Goal: Task Accomplishment & Management: Use online tool/utility

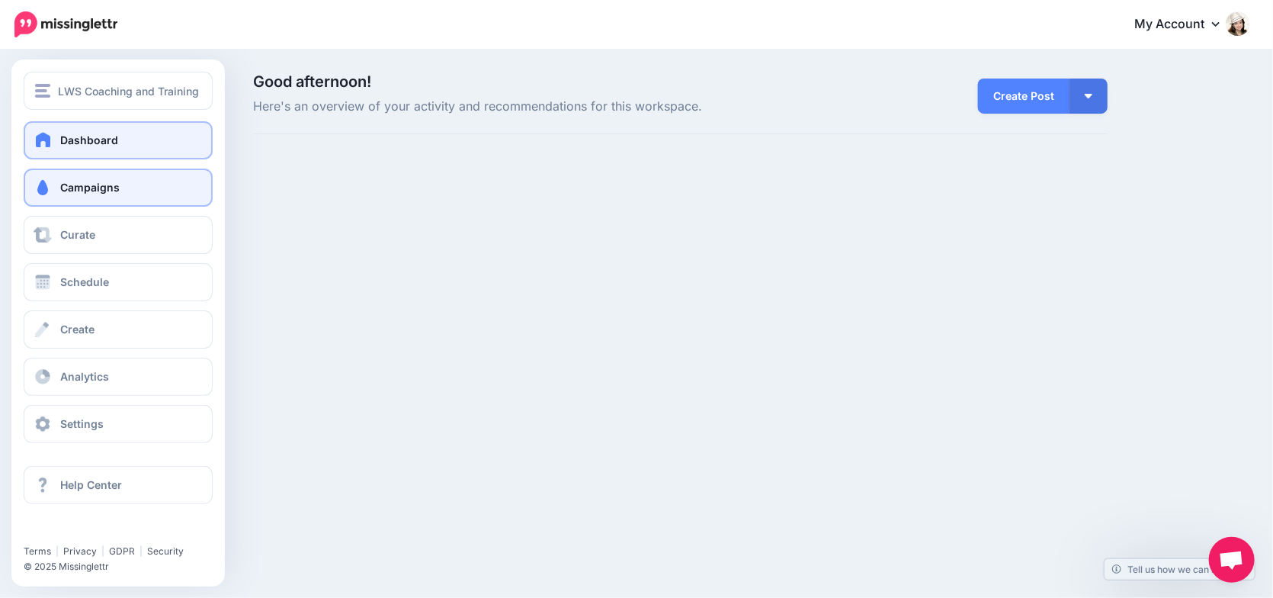
click at [53, 181] on link "Campaigns" at bounding box center [118, 187] width 189 height 38
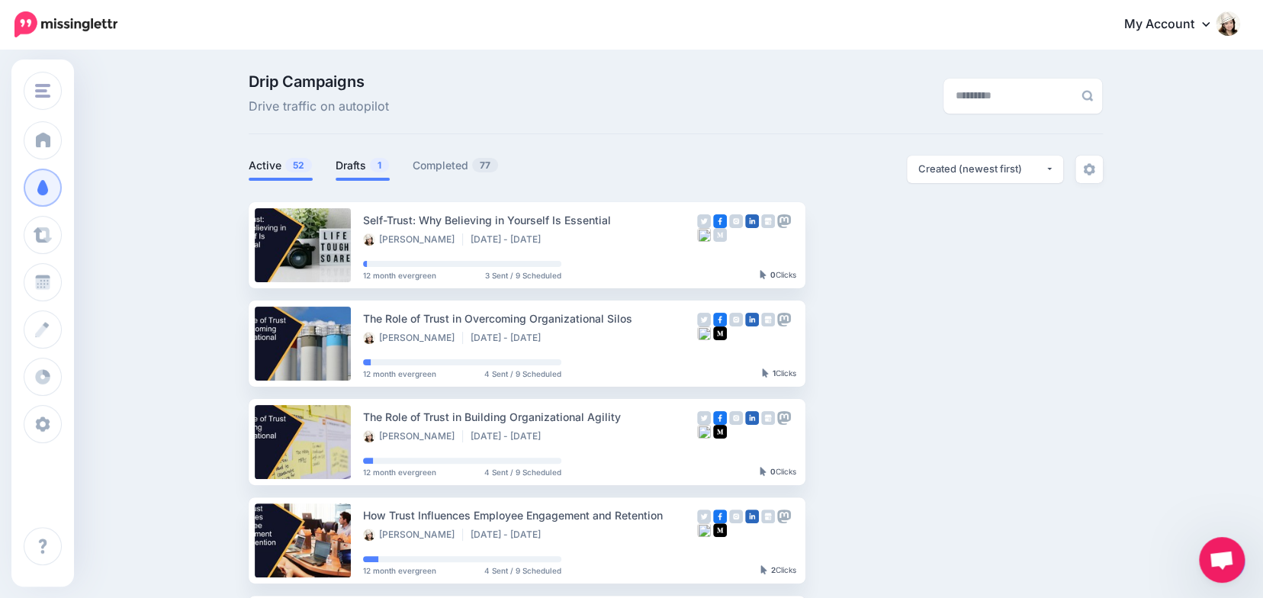
click at [371, 163] on link "Drafts 1" at bounding box center [362, 165] width 54 height 18
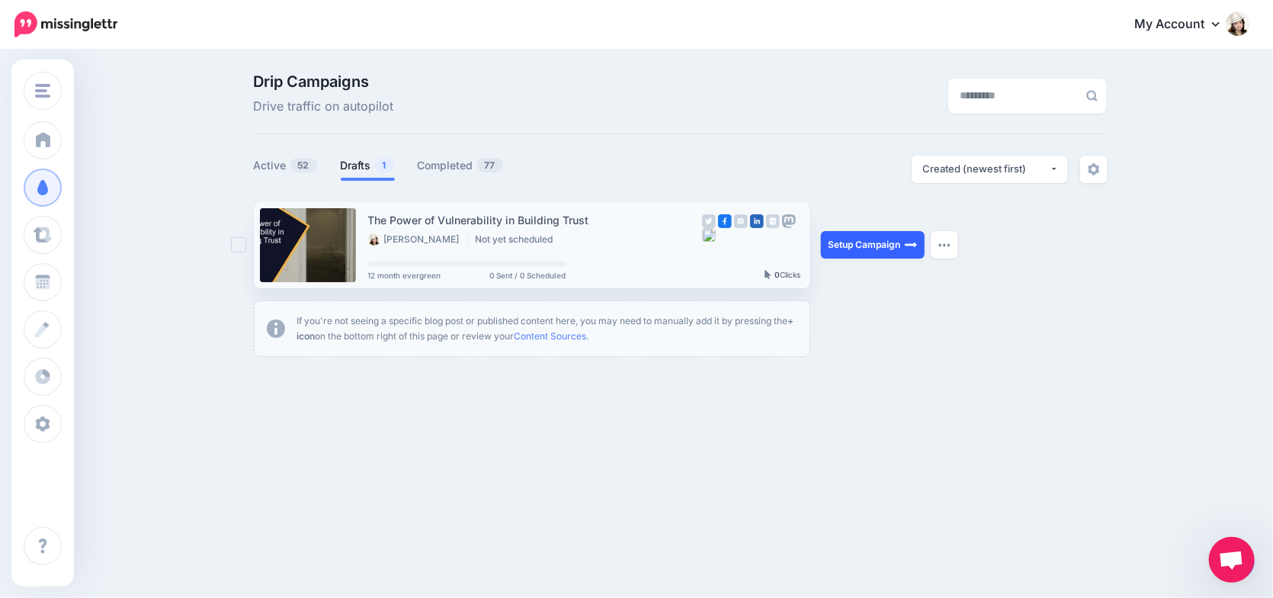
click at [879, 245] on link "Setup Campaign" at bounding box center [873, 244] width 104 height 27
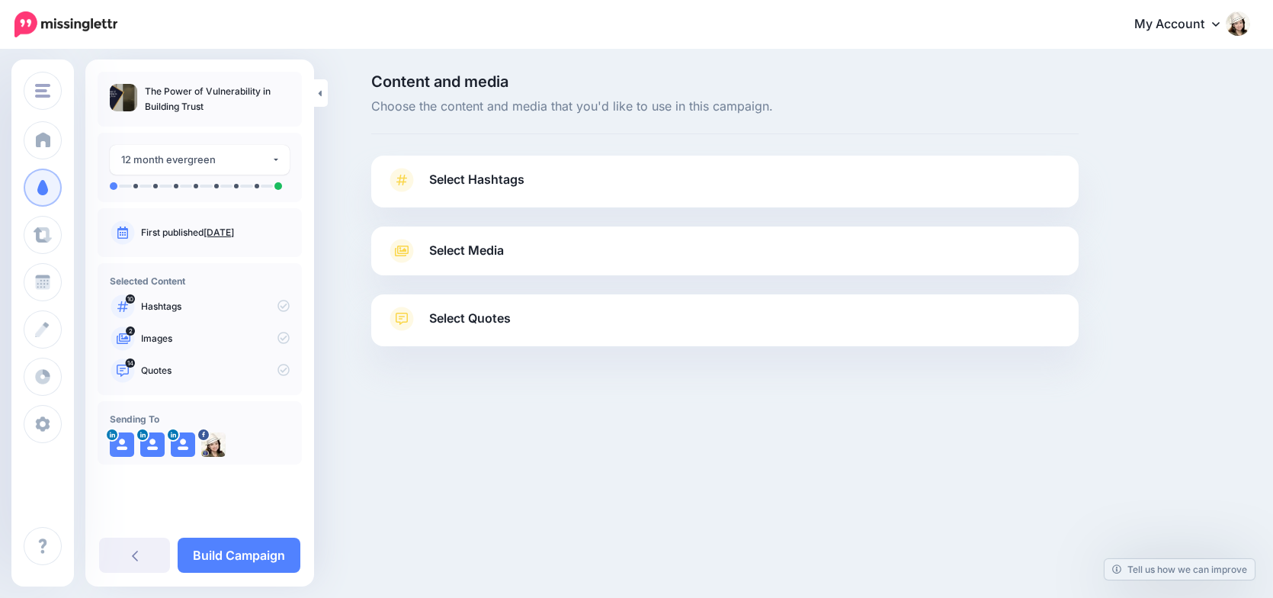
click at [467, 178] on span "Select Hashtags" at bounding box center [476, 179] width 95 height 21
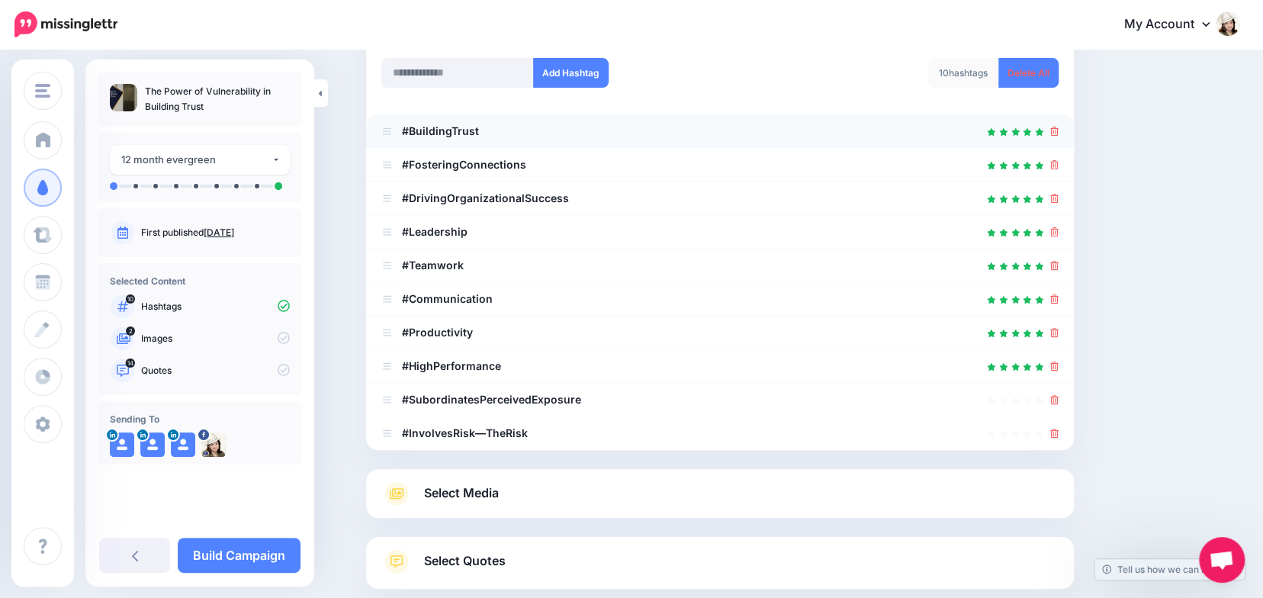
scroll to position [224, 0]
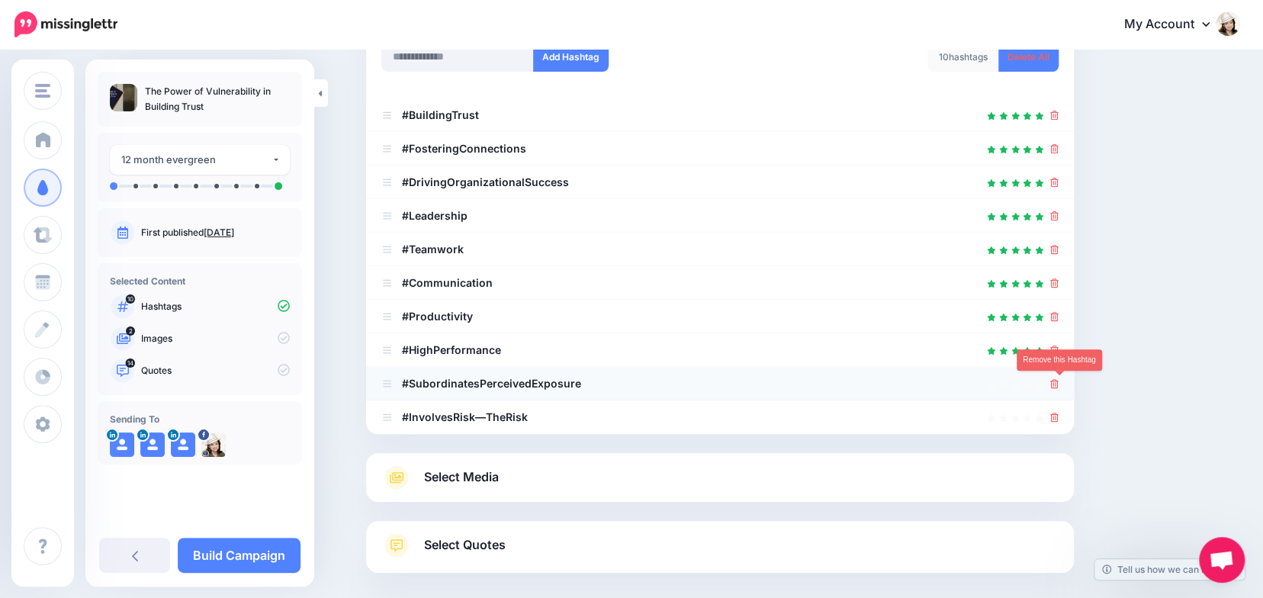
click at [1058, 380] on icon at bounding box center [1054, 383] width 8 height 9
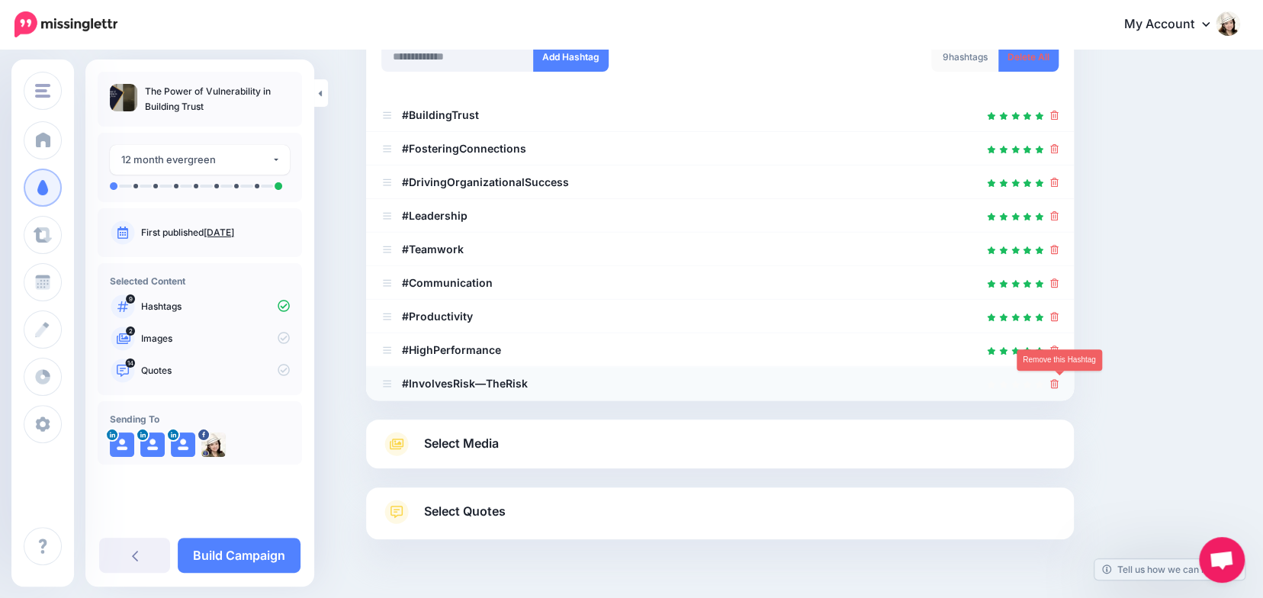
click at [1058, 383] on icon at bounding box center [1054, 383] width 8 height 9
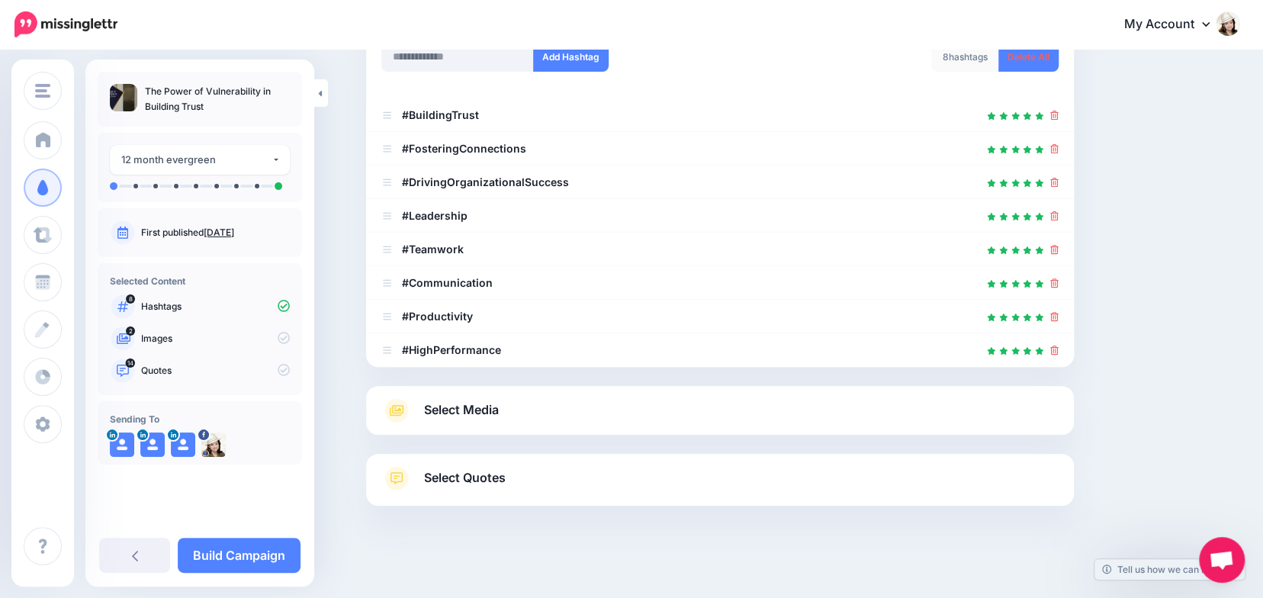
click at [772, 416] on link "Select Media" at bounding box center [719, 410] width 677 height 24
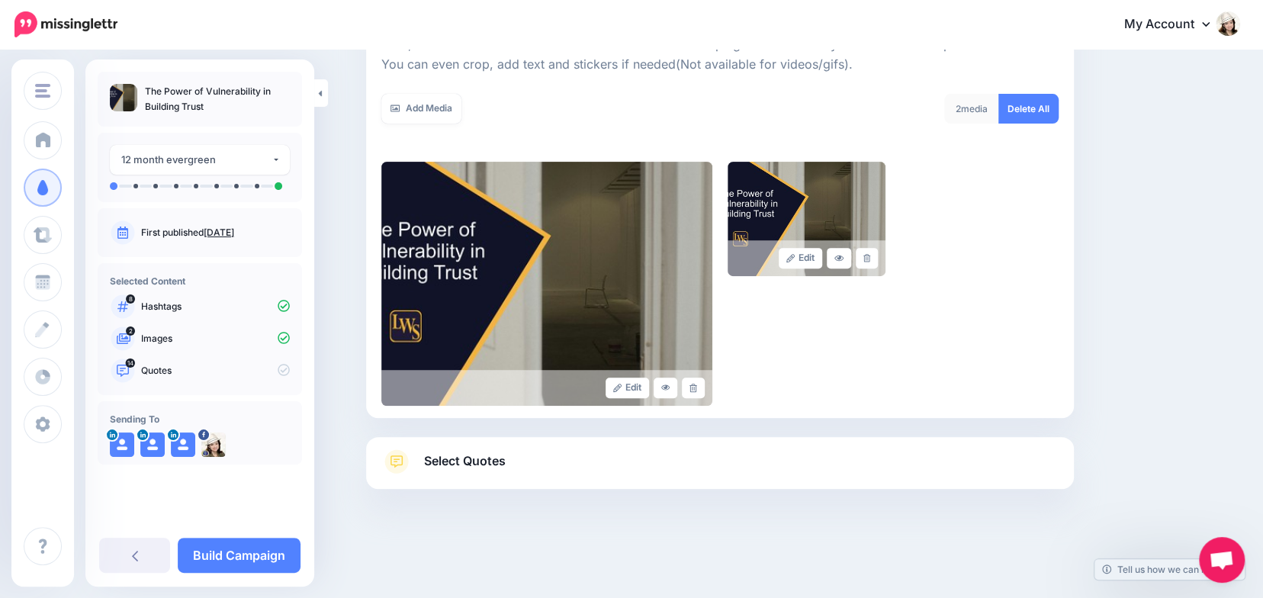
scroll to position [246, 0]
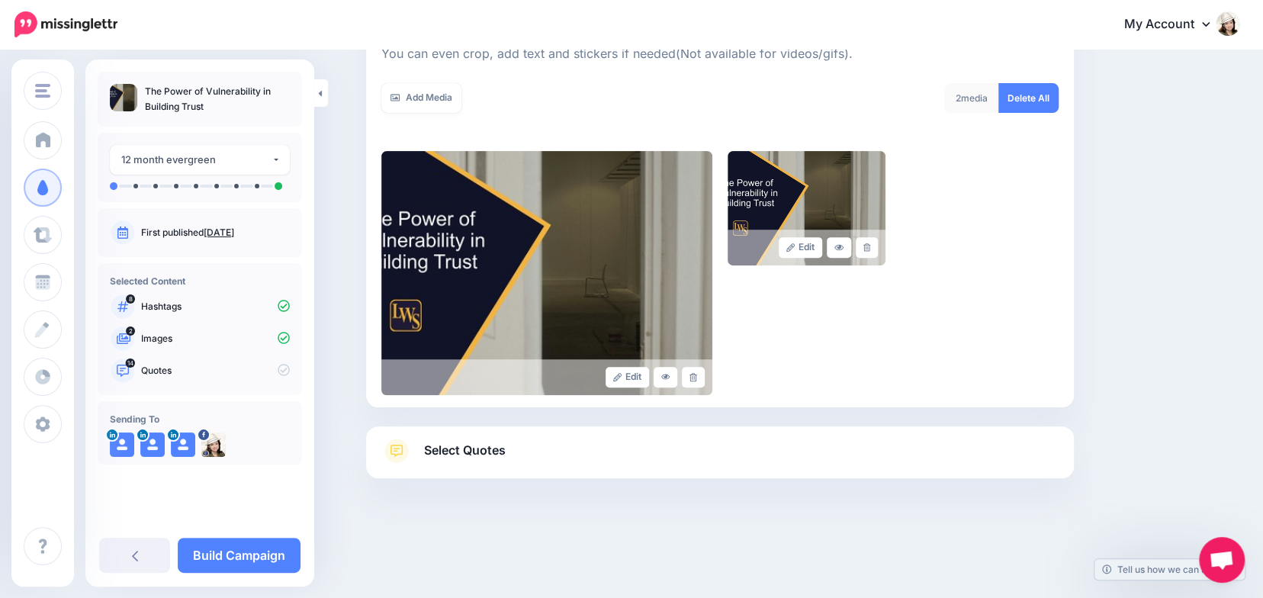
click at [733, 441] on link "Select Quotes" at bounding box center [719, 458] width 677 height 40
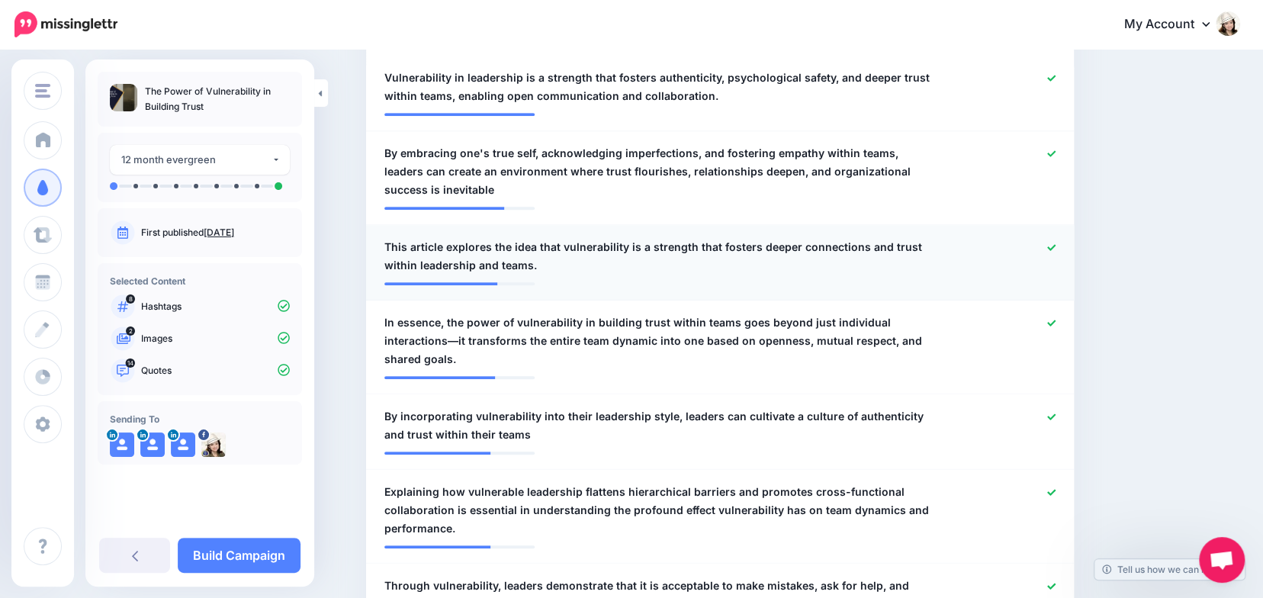
scroll to position [477, 0]
click at [1055, 244] on icon at bounding box center [1051, 247] width 8 height 8
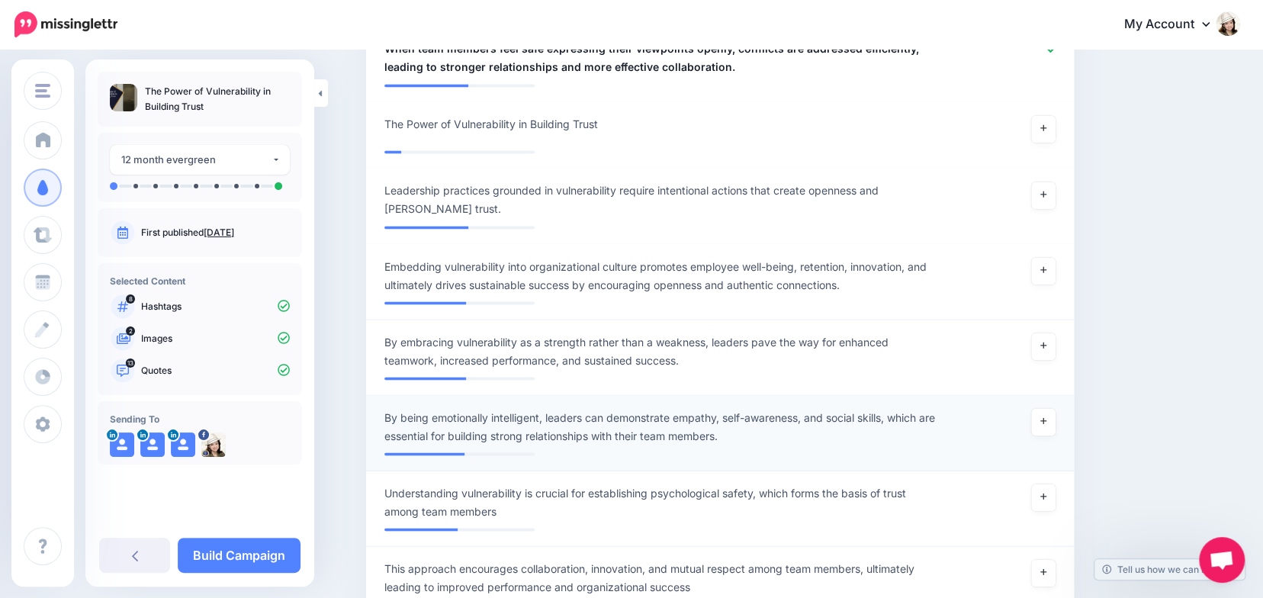
scroll to position [1561, 0]
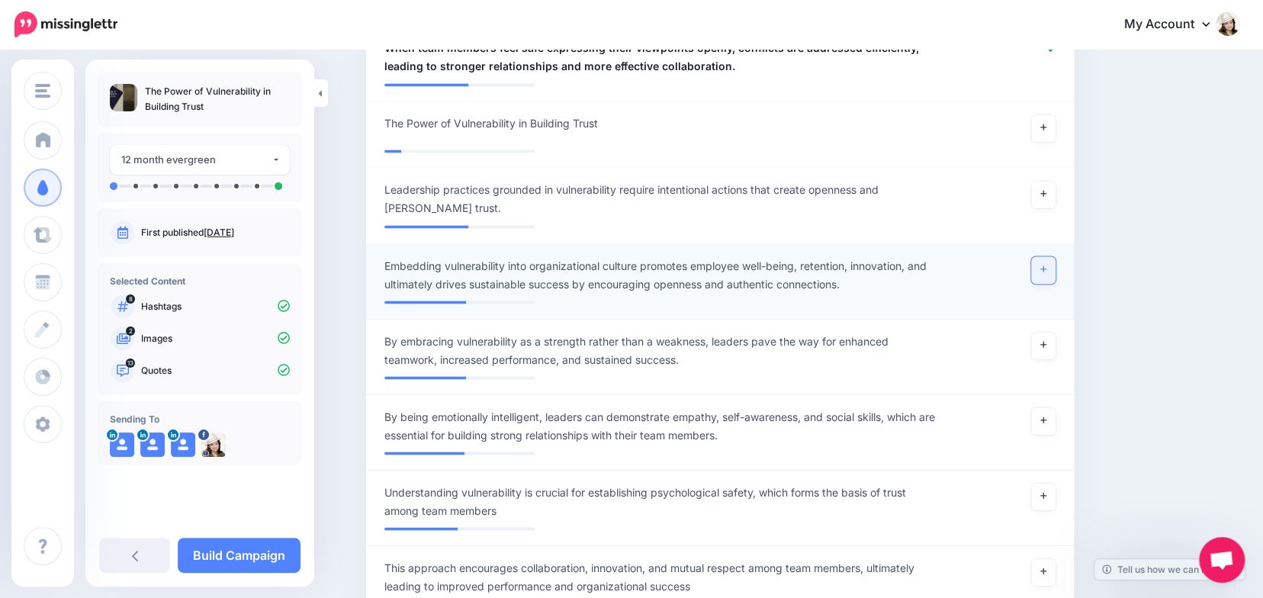
click at [1046, 265] on icon at bounding box center [1043, 269] width 6 height 8
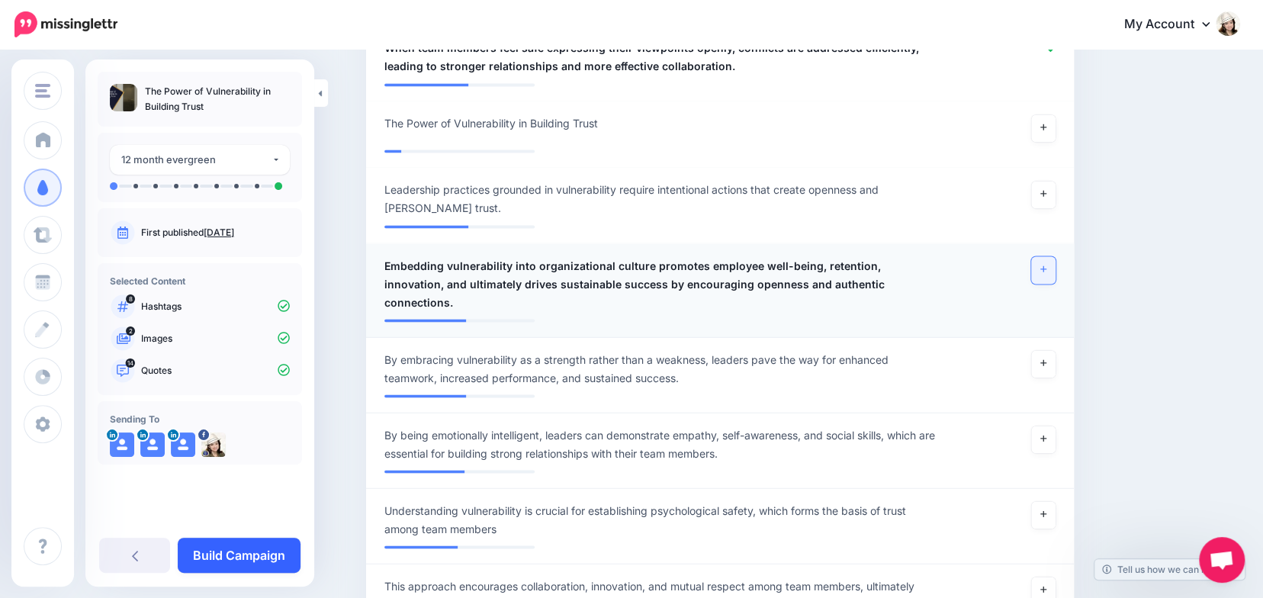
click at [216, 558] on link "Build Campaign" at bounding box center [239, 554] width 123 height 35
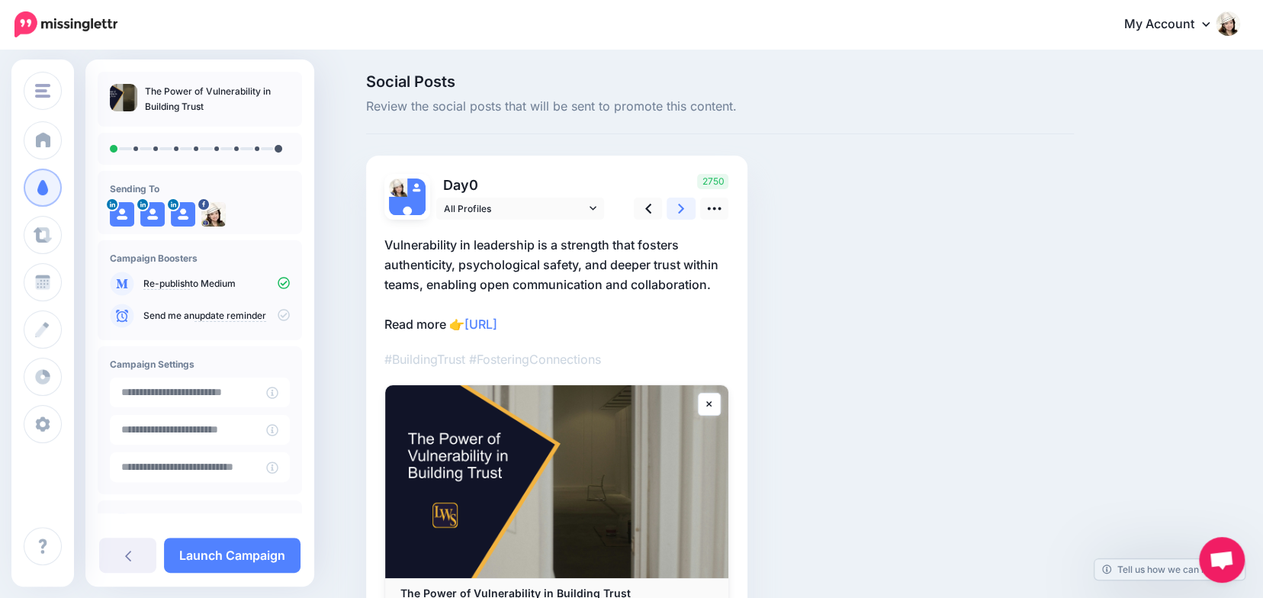
click at [684, 208] on icon at bounding box center [681, 209] width 6 height 16
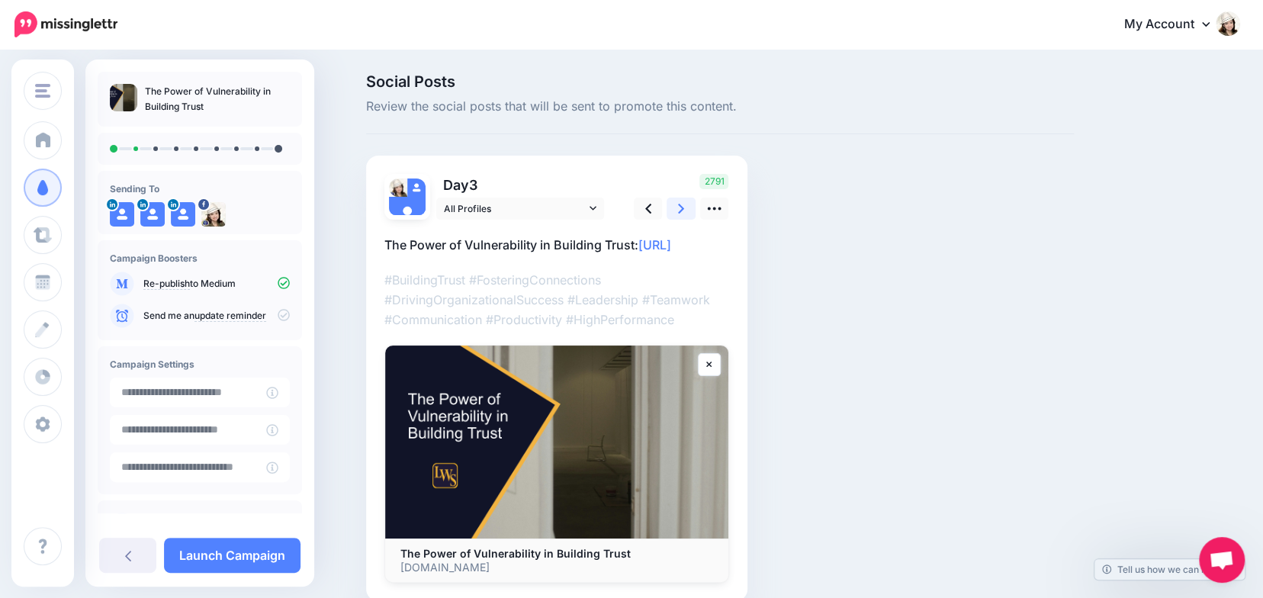
click at [684, 208] on icon at bounding box center [681, 209] width 6 height 16
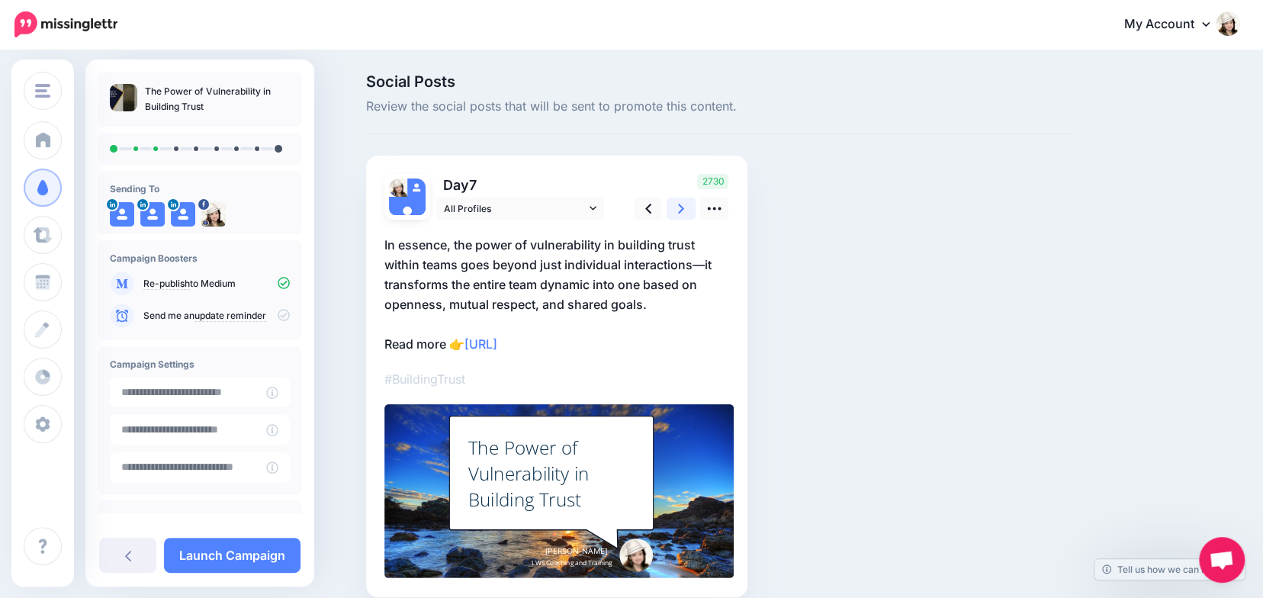
click at [684, 208] on icon at bounding box center [681, 209] width 6 height 16
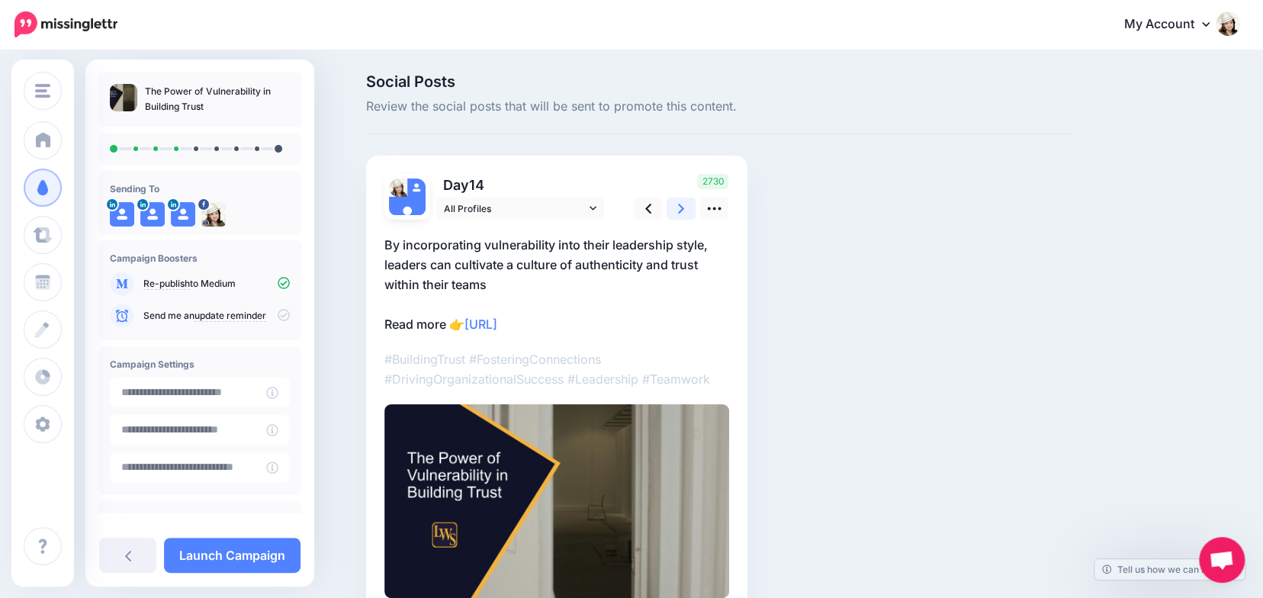
click at [684, 208] on icon at bounding box center [681, 209] width 6 height 16
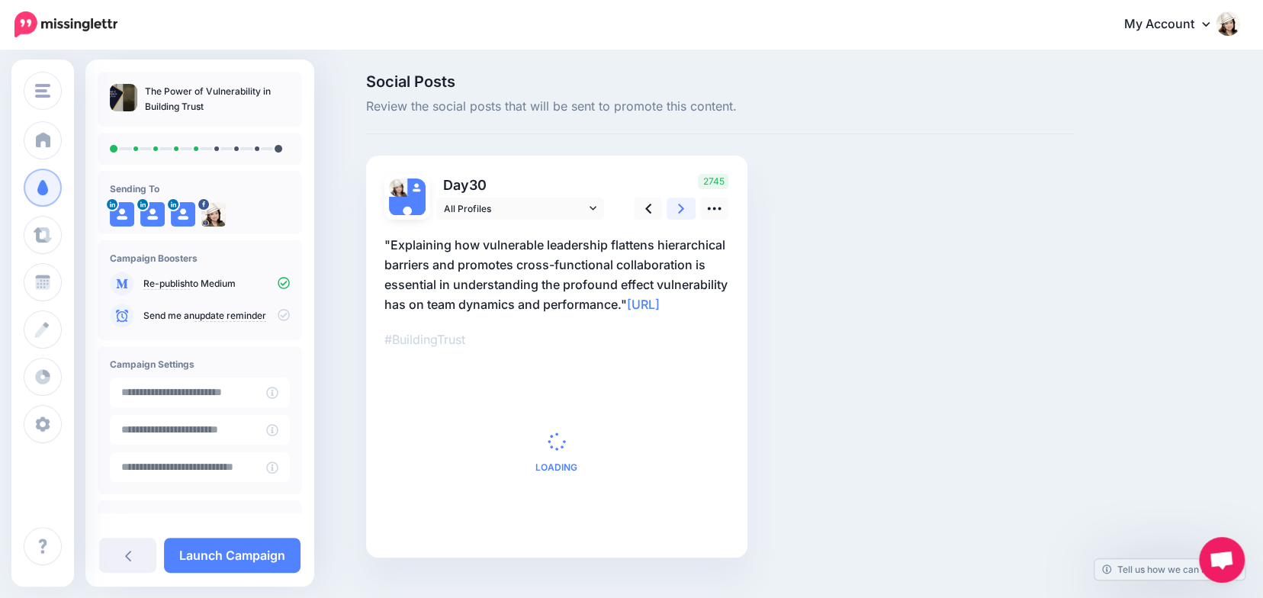
click at [684, 208] on icon at bounding box center [681, 209] width 6 height 16
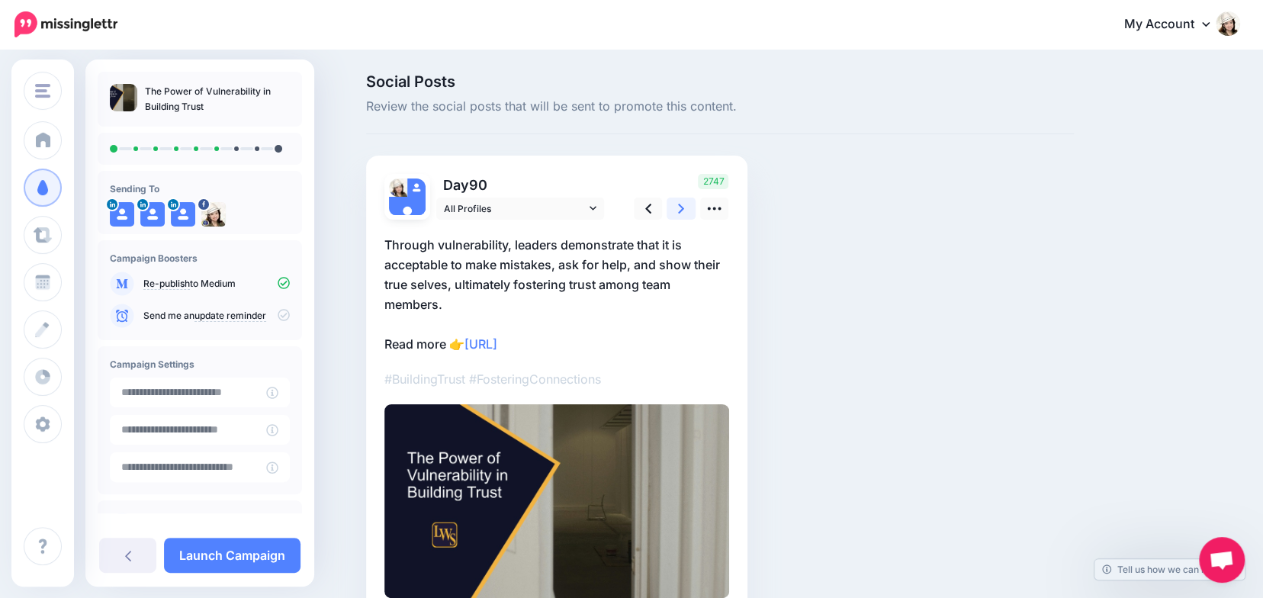
click at [684, 208] on icon at bounding box center [681, 209] width 6 height 16
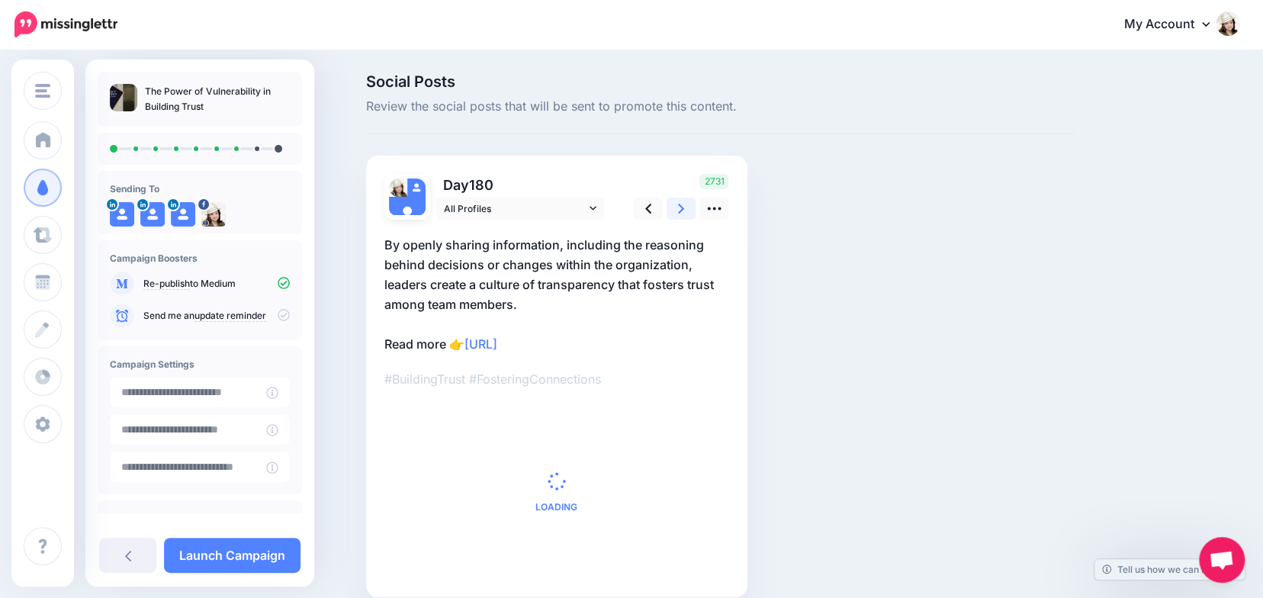
click at [684, 208] on icon at bounding box center [681, 209] width 6 height 16
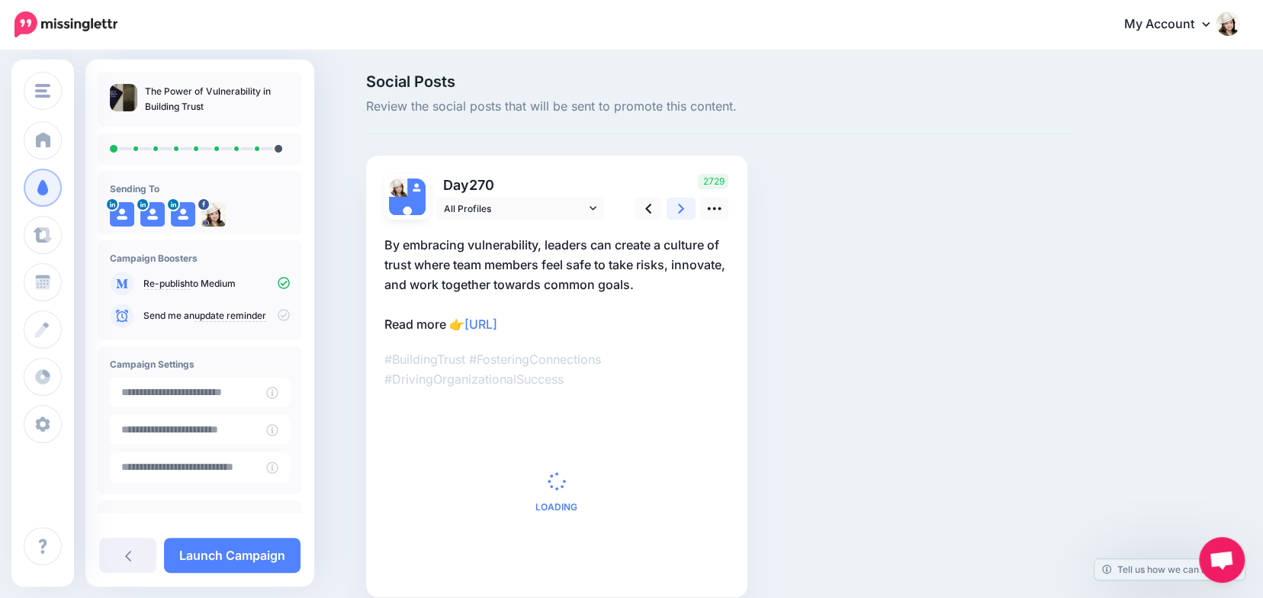
click at [684, 208] on icon at bounding box center [681, 209] width 6 height 16
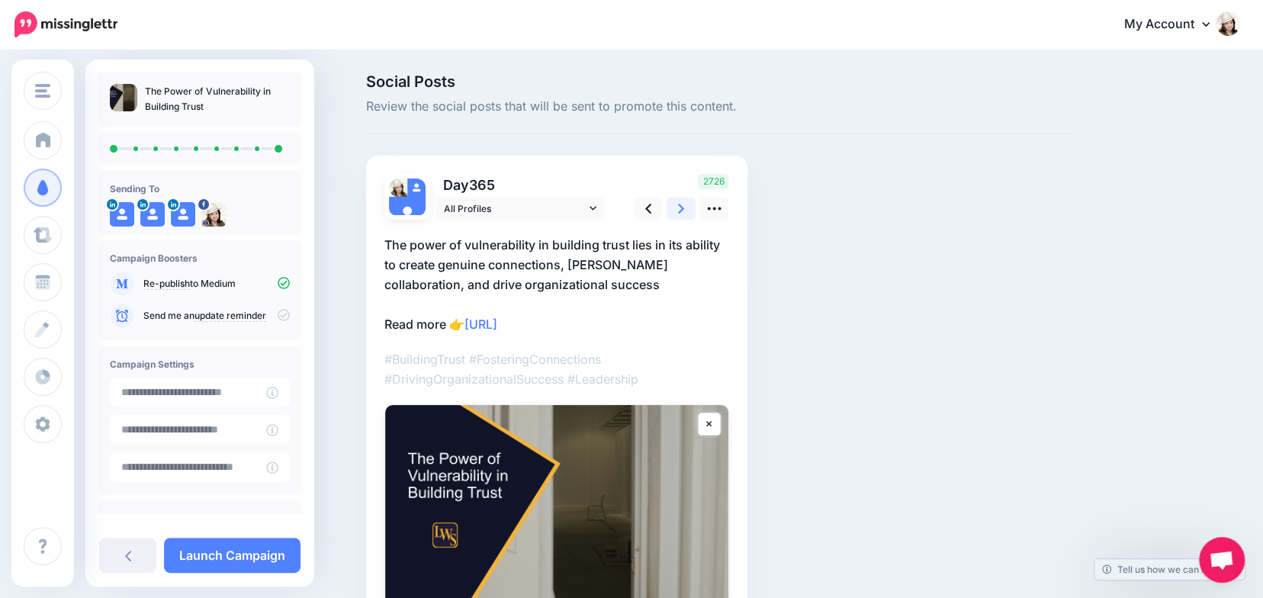
click at [684, 208] on icon at bounding box center [681, 209] width 6 height 16
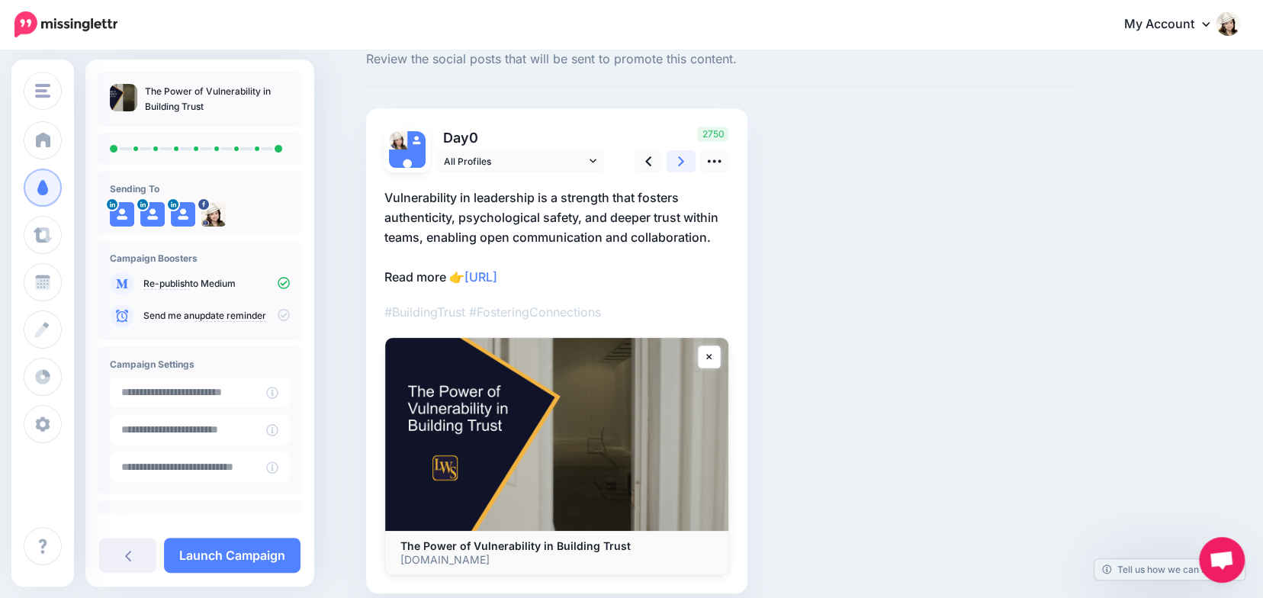
scroll to position [49, 0]
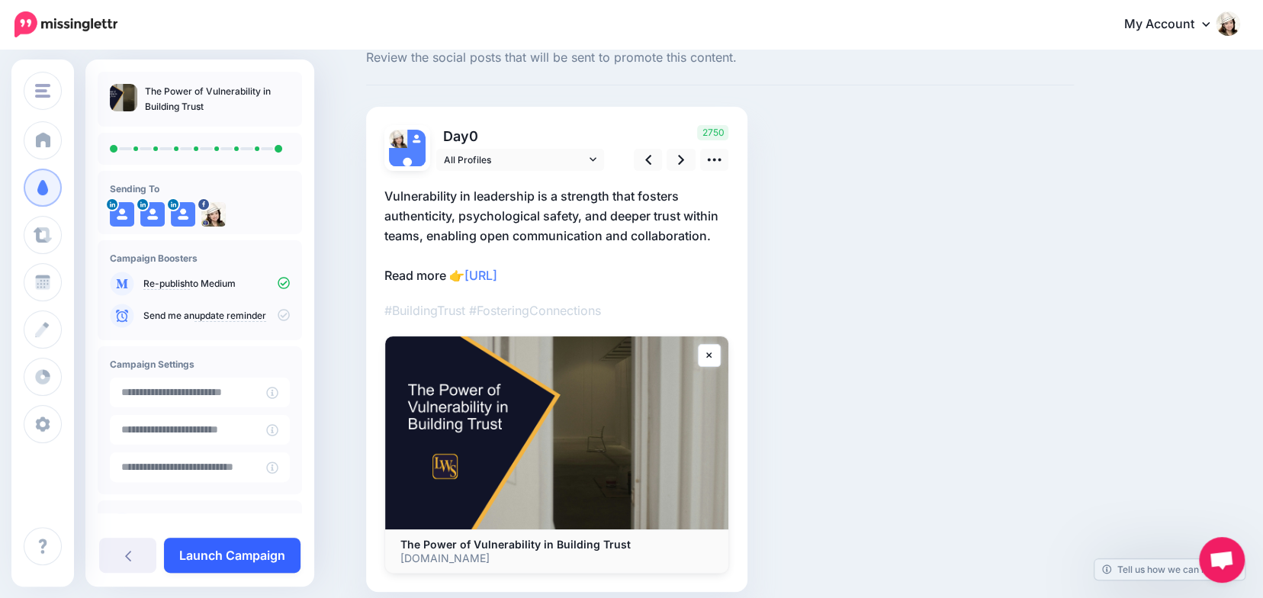
click at [203, 555] on link "Launch Campaign" at bounding box center [232, 554] width 136 height 35
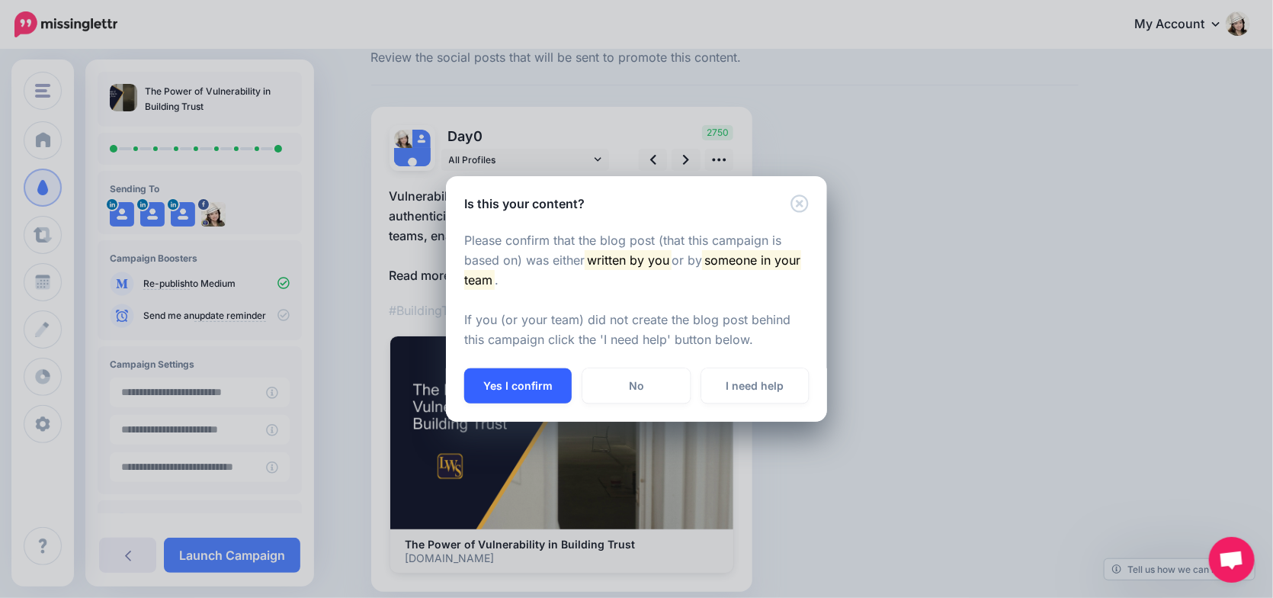
click at [508, 384] on button "Yes I confirm" at bounding box center [517, 385] width 107 height 35
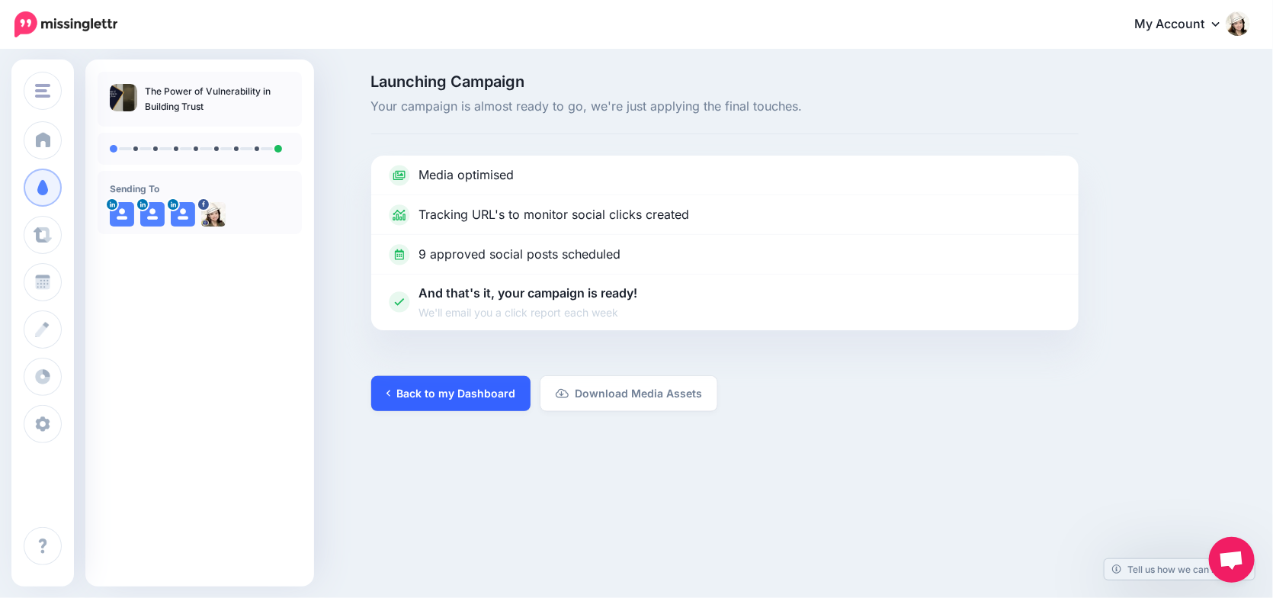
click at [467, 390] on link "Back to my Dashboard" at bounding box center [450, 393] width 159 height 35
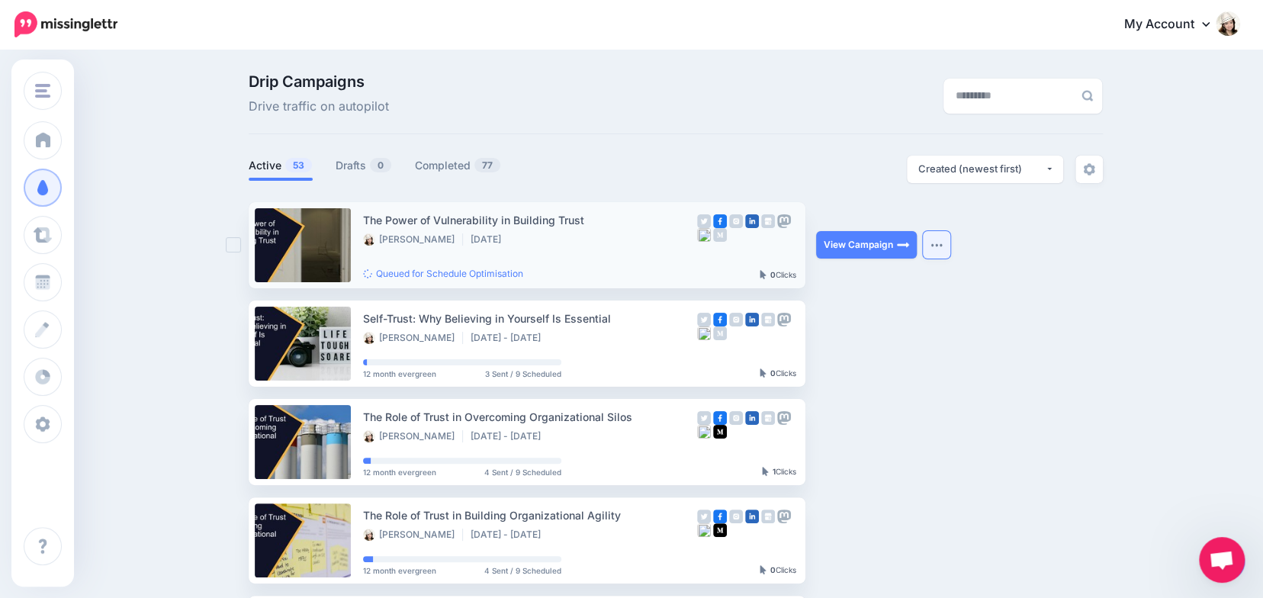
click at [942, 242] on img "button" at bounding box center [936, 244] width 12 height 5
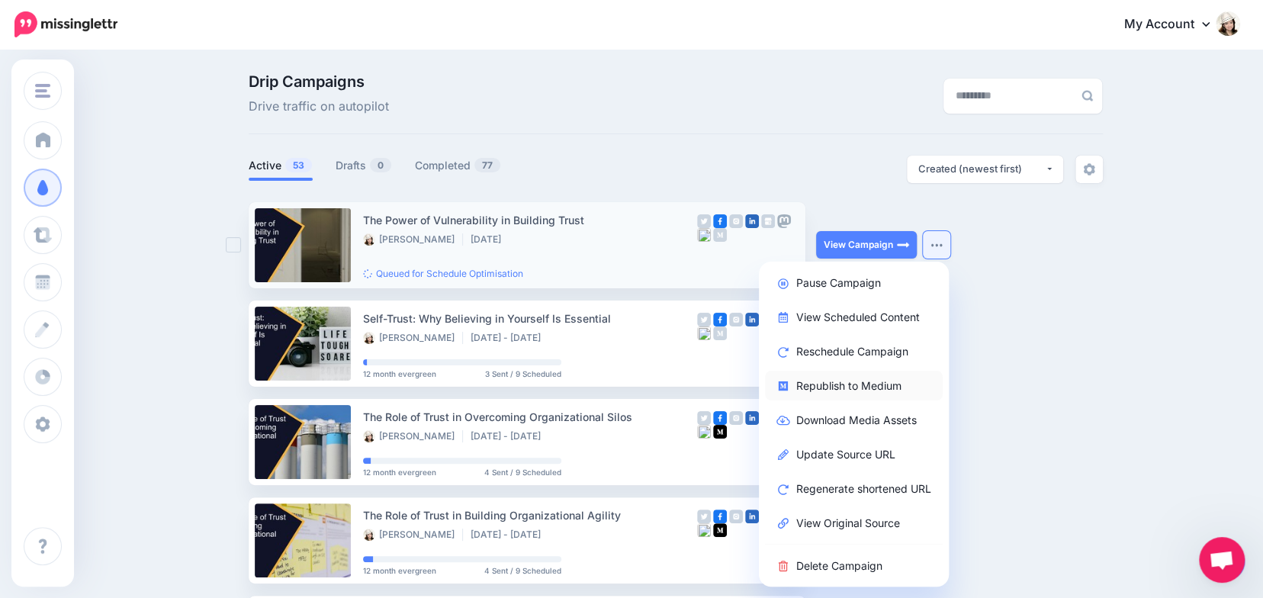
click at [858, 385] on link "Republish to Medium" at bounding box center [854, 386] width 178 height 30
